Goal: Check status: Check status

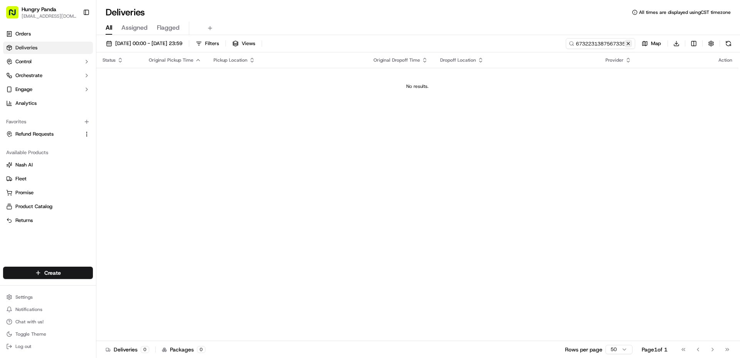
type input "36732231387567335119223673223138756733511922"
click at [630, 45] on button at bounding box center [628, 44] width 8 height 8
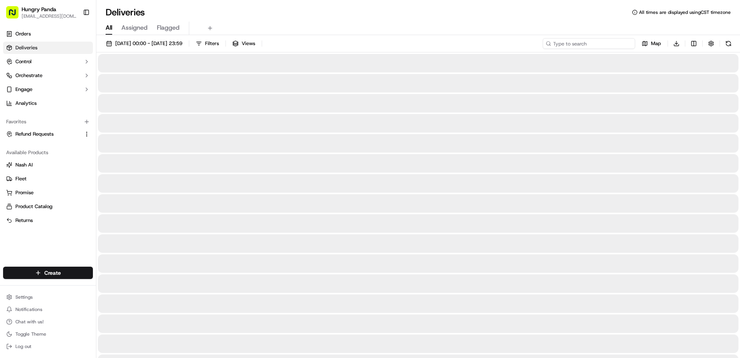
click at [602, 42] on input at bounding box center [589, 43] width 93 height 11
paste input "3673223138756733511922"
type input "3673223138756733511922"
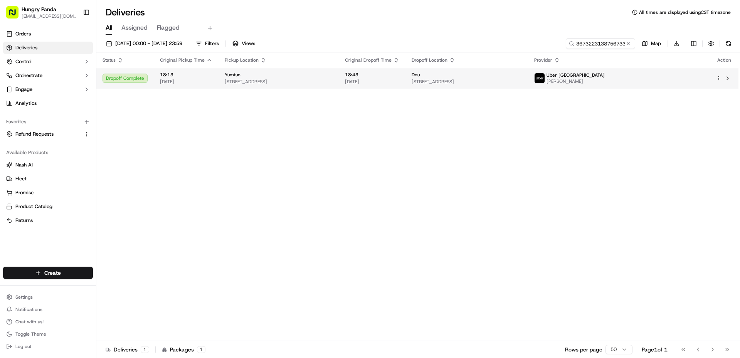
click at [454, 84] on span "[STREET_ADDRESS]" at bounding box center [467, 82] width 110 height 6
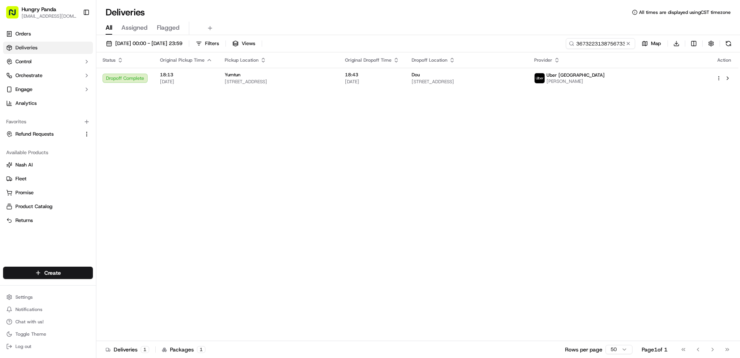
drag, startPoint x: 326, startPoint y: 208, endPoint x: 651, endPoint y: 106, distance: 341.1
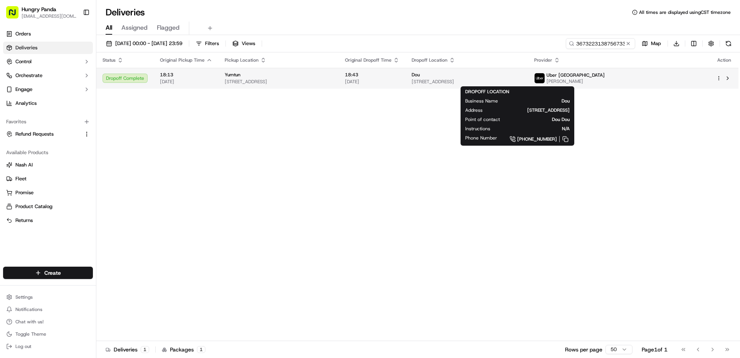
click at [522, 83] on span "[STREET_ADDRESS]" at bounding box center [467, 82] width 110 height 6
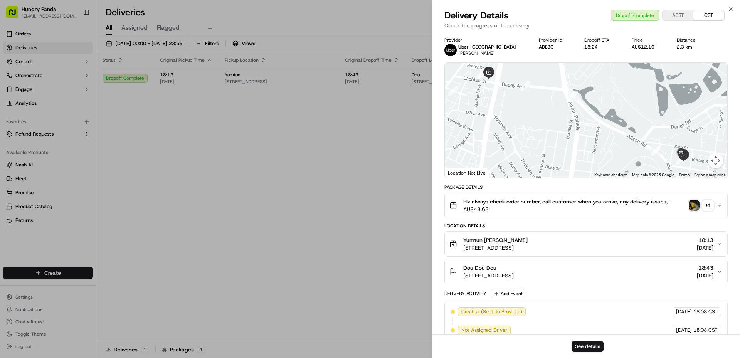
click at [693, 206] on img "button" at bounding box center [694, 205] width 11 height 11
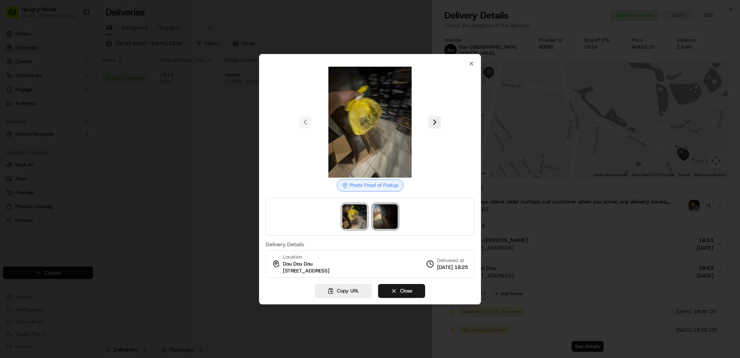
click at [382, 215] on img at bounding box center [385, 216] width 25 height 25
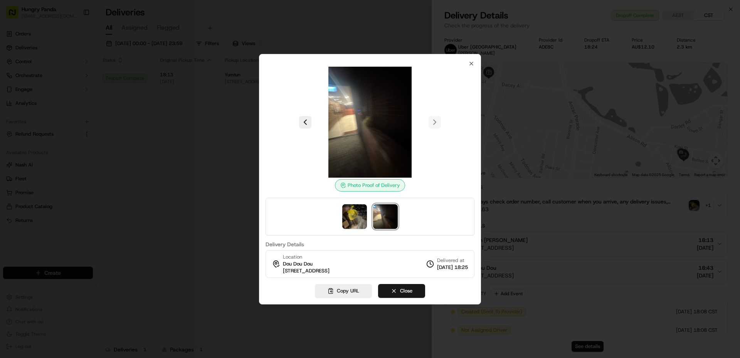
click at [379, 139] on img at bounding box center [370, 122] width 111 height 111
click at [163, 178] on div at bounding box center [370, 179] width 740 height 358
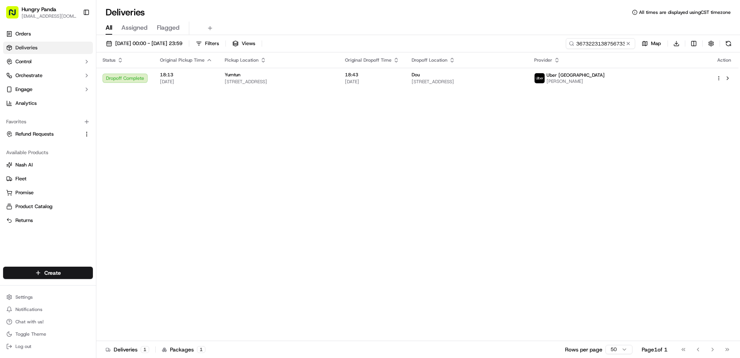
drag, startPoint x: 631, startPoint y: 42, endPoint x: 619, endPoint y: 42, distance: 11.6
click at [630, 42] on button at bounding box center [628, 44] width 8 height 8
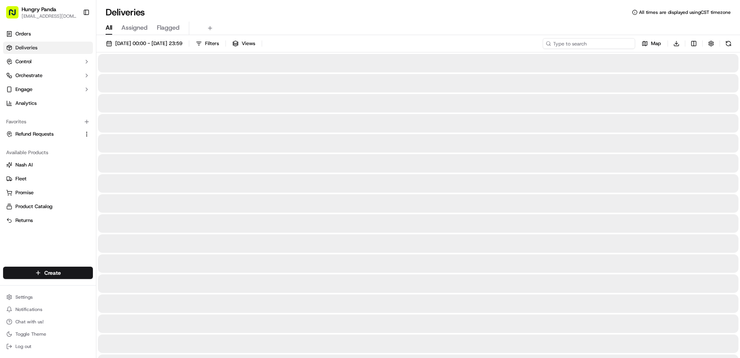
click at [619, 42] on input at bounding box center [589, 43] width 93 height 11
paste input "2475253138959781761732"
type input "2475253138959781761732"
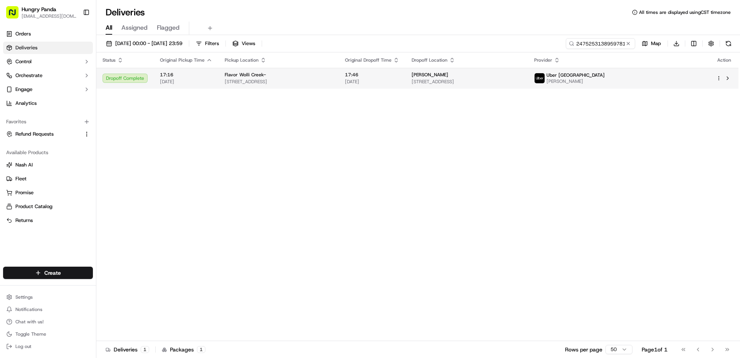
click at [333, 82] on span "[STREET_ADDRESS]" at bounding box center [279, 82] width 108 height 6
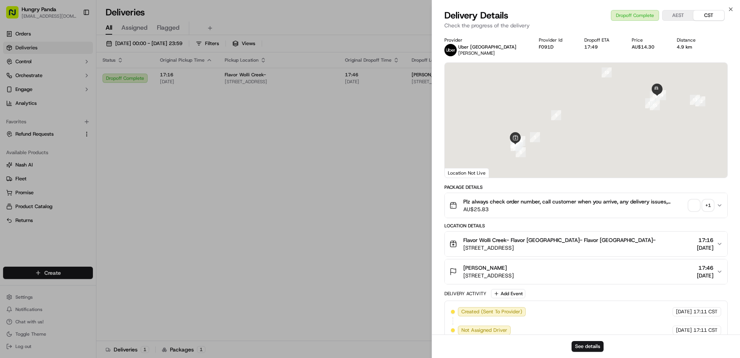
click at [704, 204] on div "+ 1" at bounding box center [708, 205] width 11 height 11
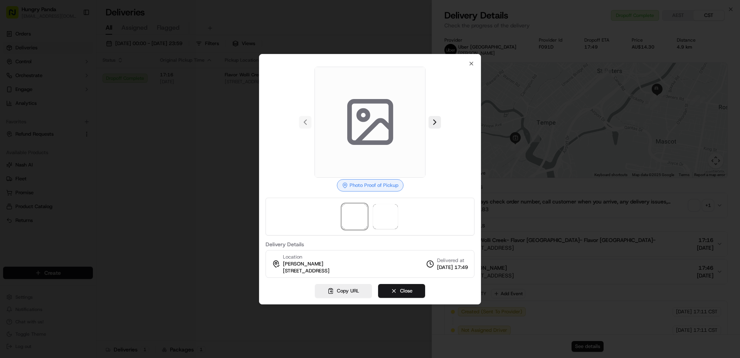
click at [399, 214] on div at bounding box center [370, 217] width 209 height 38
click at [390, 216] on span at bounding box center [385, 216] width 25 height 25
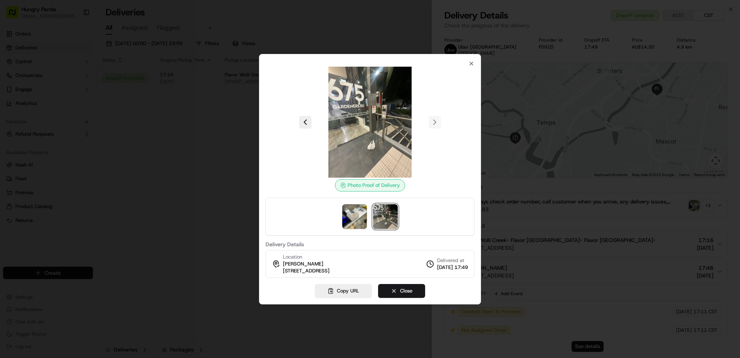
click at [164, 178] on div at bounding box center [370, 179] width 740 height 358
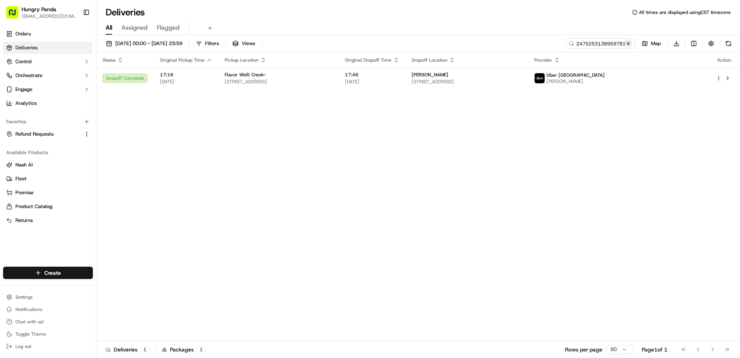
click at [630, 44] on button at bounding box center [628, 44] width 8 height 8
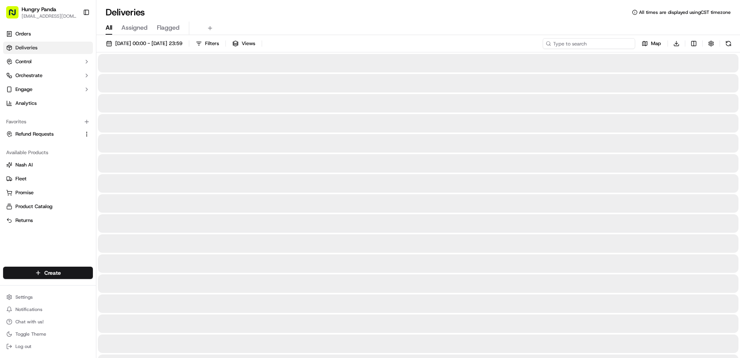
click at [611, 44] on input at bounding box center [589, 43] width 93 height 11
paste input "7870247998551727641526"
type input "7870247998551727641526"
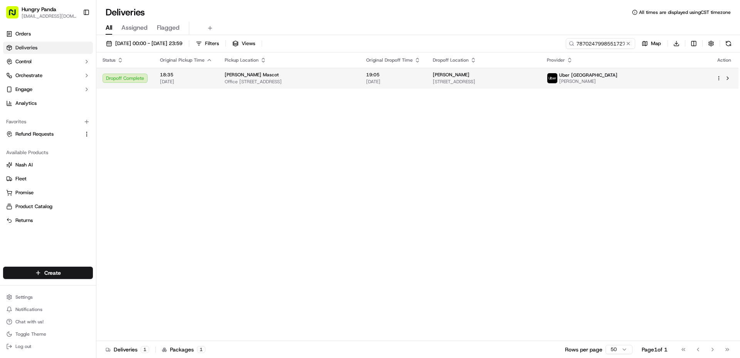
click at [535, 77] on div "[PERSON_NAME]" at bounding box center [484, 75] width 102 height 6
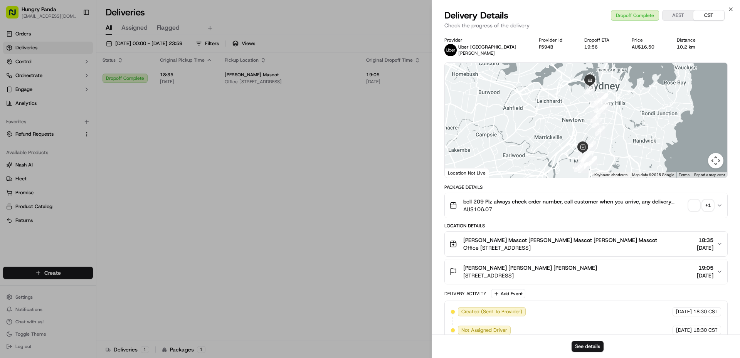
click at [707, 204] on div "+ 1" at bounding box center [708, 205] width 11 height 11
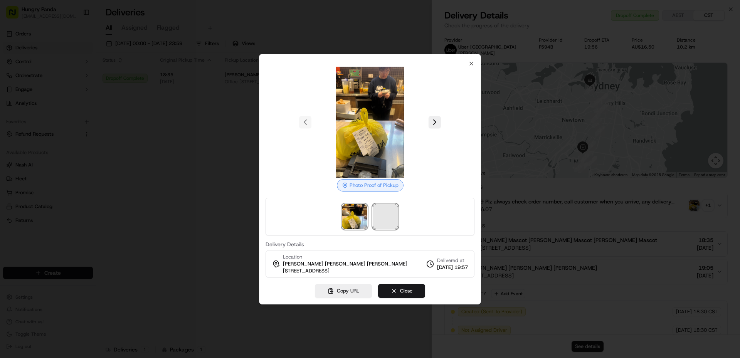
click at [387, 218] on span at bounding box center [385, 216] width 25 height 25
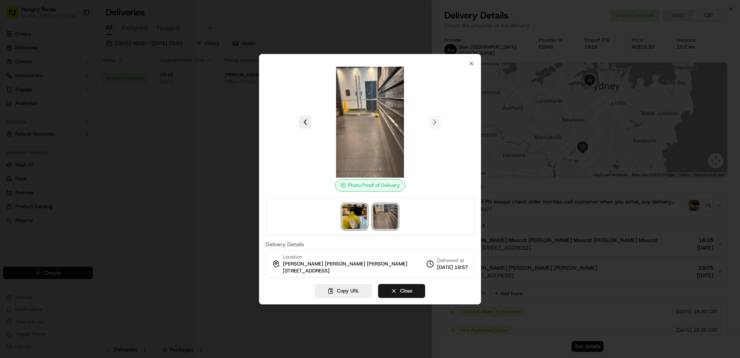
click at [360, 219] on img at bounding box center [354, 216] width 25 height 25
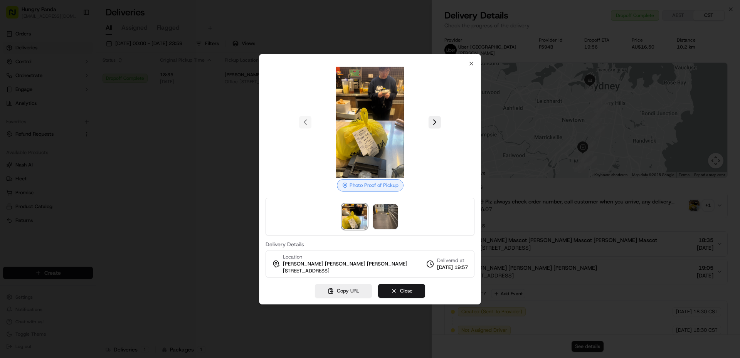
click at [371, 140] on img at bounding box center [370, 122] width 111 height 111
click at [242, 178] on div at bounding box center [370, 179] width 740 height 358
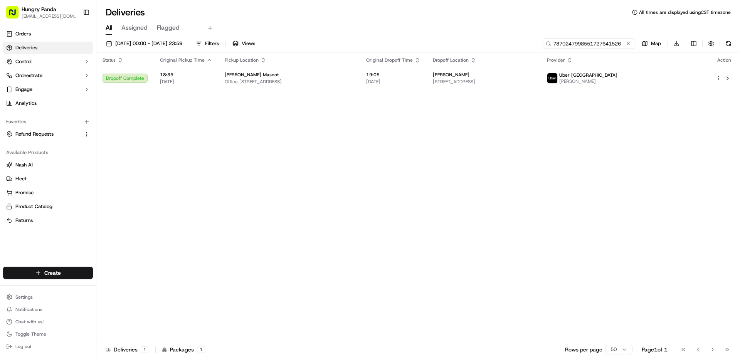
click at [597, 44] on input "7870247998551727641526" at bounding box center [589, 43] width 93 height 11
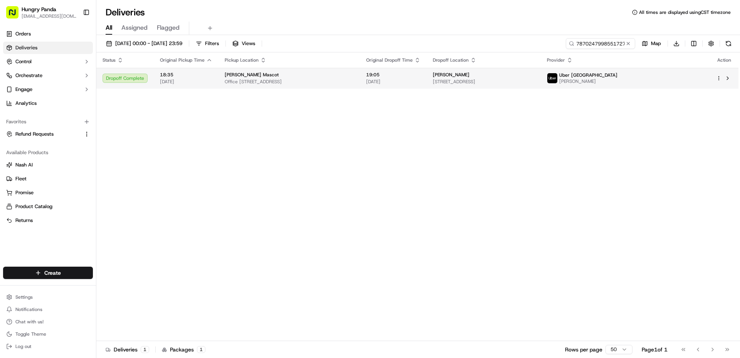
click at [535, 77] on div "[PERSON_NAME]" at bounding box center [484, 75] width 102 height 6
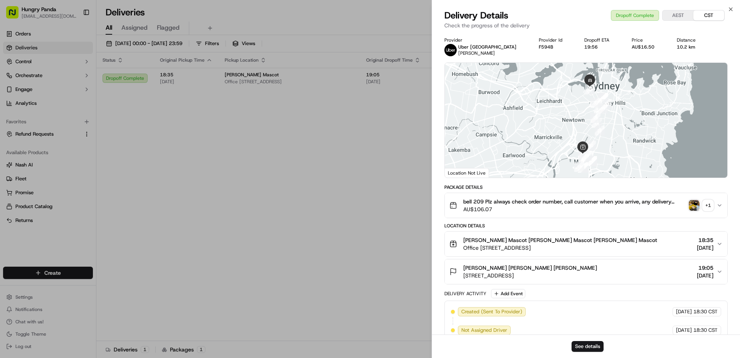
click at [690, 203] on img "button" at bounding box center [694, 205] width 11 height 11
